Goal: Information Seeking & Learning: Check status

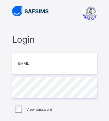
type input "**********"
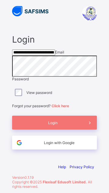
click at [68, 121] on div "Login" at bounding box center [54, 123] width 85 height 14
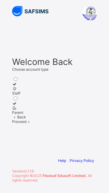
click at [60, 110] on div at bounding box center [54, 108] width 85 height 5
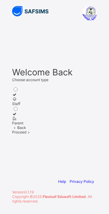
scroll to position [44, 0]
click at [31, 121] on span at bounding box center [28, 132] width 5 height 5
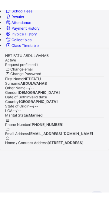
scroll to position [54, 0]
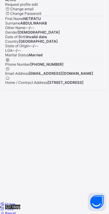
scroll to position [116, 0]
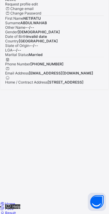
click at [16, 121] on span "Result" at bounding box center [10, 213] width 11 height 5
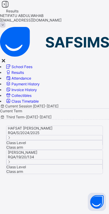
click at [12, 121] on icon at bounding box center [9, 137] width 5 height 5
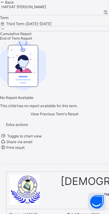
click at [32, 41] on span "End of Term Report" at bounding box center [16, 38] width 32 height 5
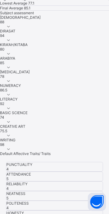
scroll to position [66, 0]
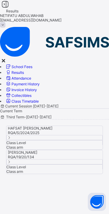
click at [23, 121] on span "Class arm" at bounding box center [14, 171] width 17 height 5
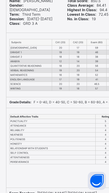
scroll to position [529, 0]
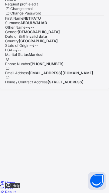
scroll to position [137, 0]
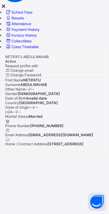
scroll to position [116, 0]
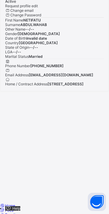
scroll to position [116, 0]
